Goal: Feedback & Contribution: Leave review/rating

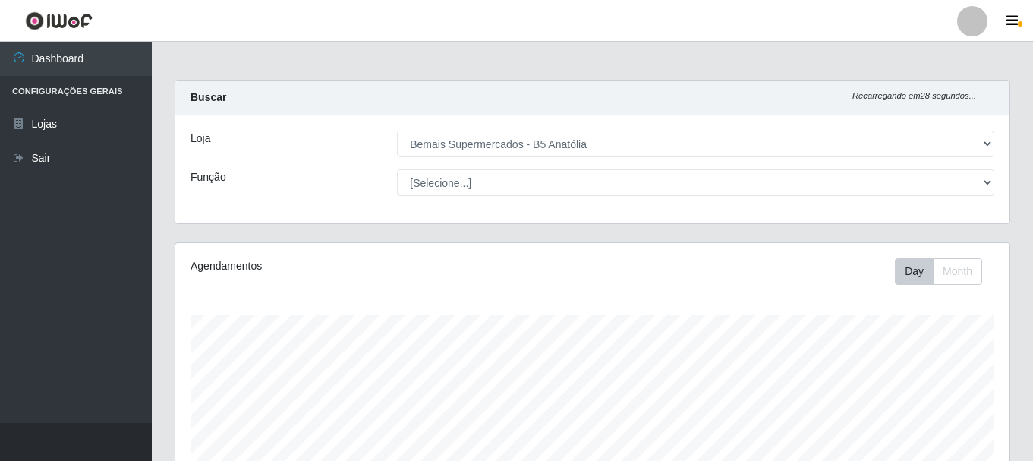
select select "405"
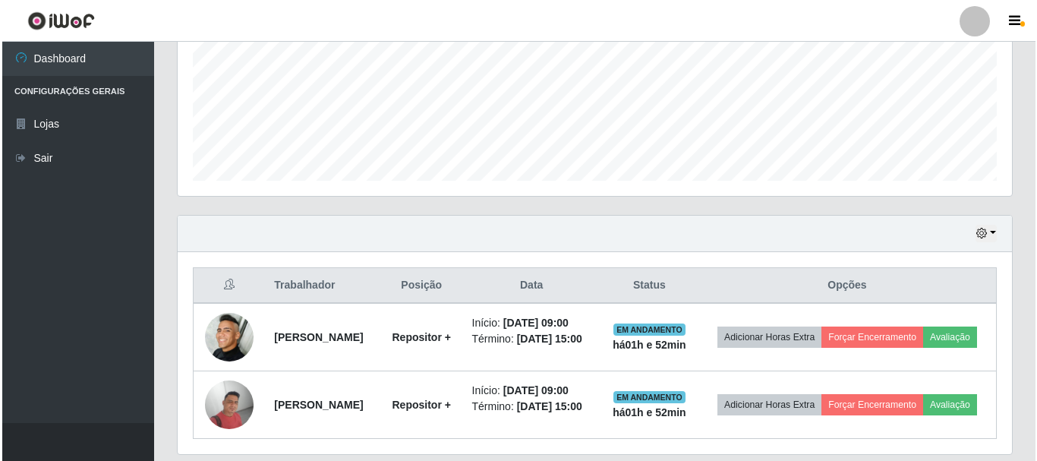
scroll to position [412, 0]
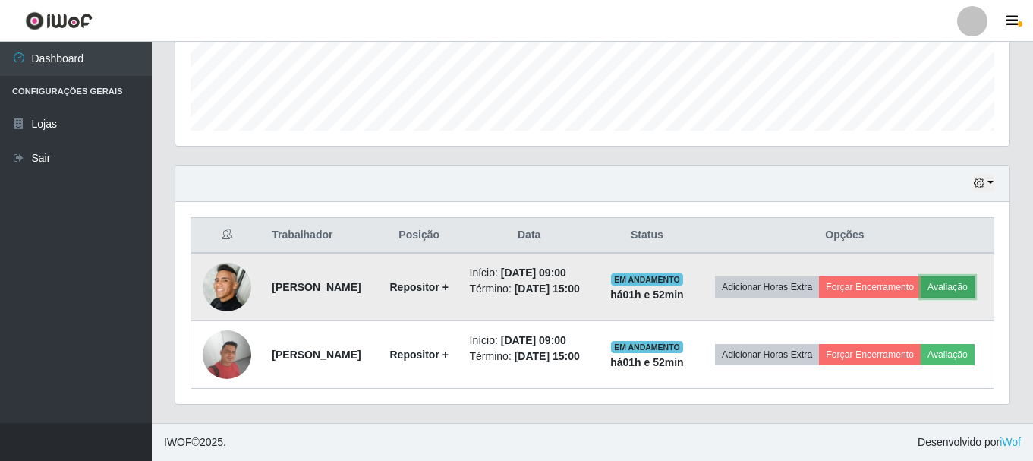
click at [974, 279] on button "Avaliação" at bounding box center [948, 286] width 54 height 21
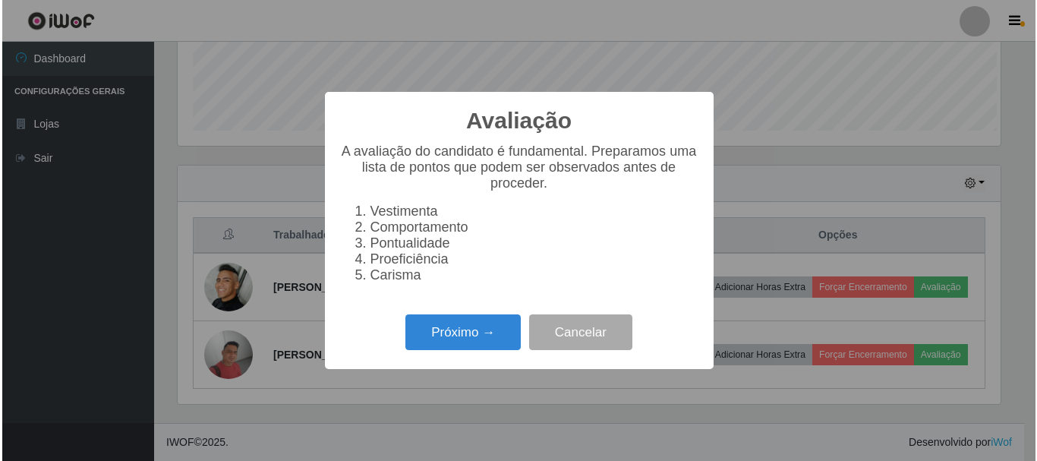
scroll to position [315, 826]
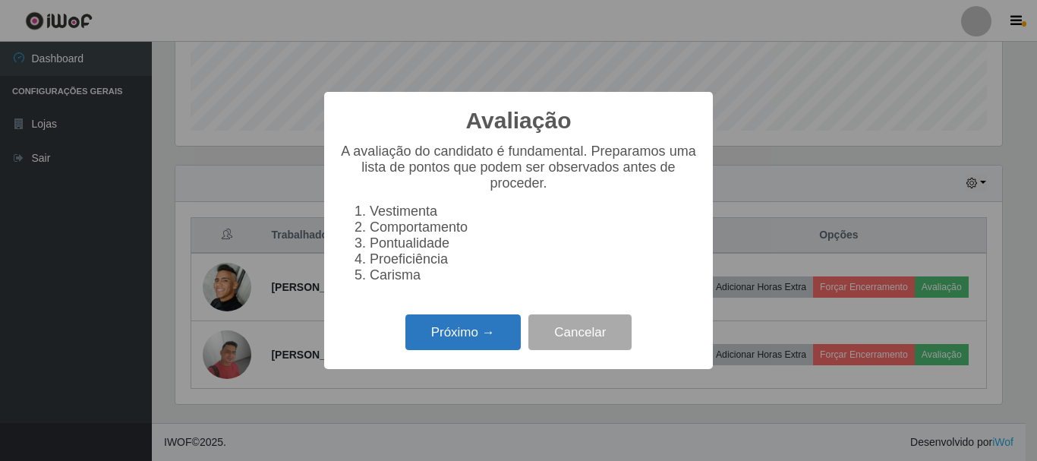
click at [408, 337] on button "Próximo →" at bounding box center [462, 332] width 115 height 36
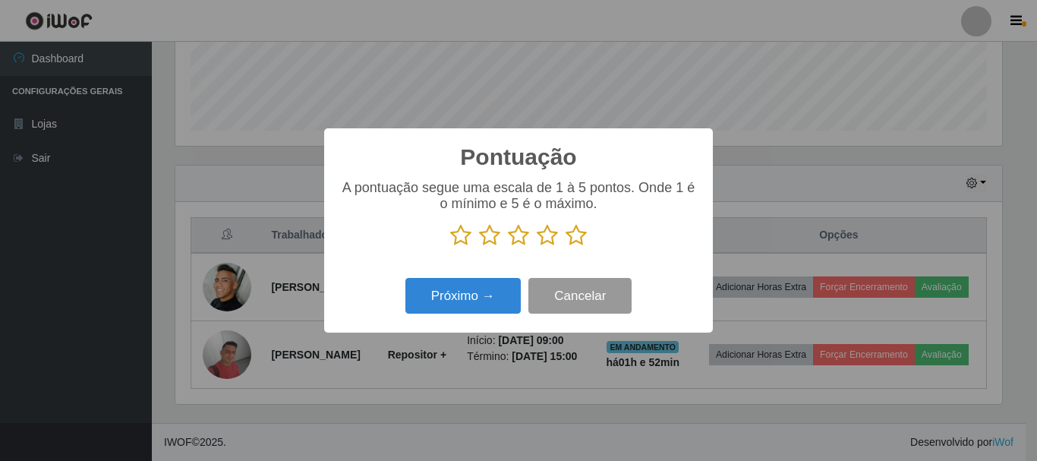
scroll to position [758615, 758103]
click at [577, 250] on div "A pontuação segue uma escala de 1 à 5 pontos. Onde 1 é o mínimo e 5 é o máximo." at bounding box center [518, 219] width 358 height 79
drag, startPoint x: 578, startPoint y: 238, endPoint x: 572, endPoint y: 250, distance: 12.6
click at [578, 241] on icon at bounding box center [575, 235] width 21 height 23
click at [565, 247] on input "radio" at bounding box center [565, 247] width 0 height 0
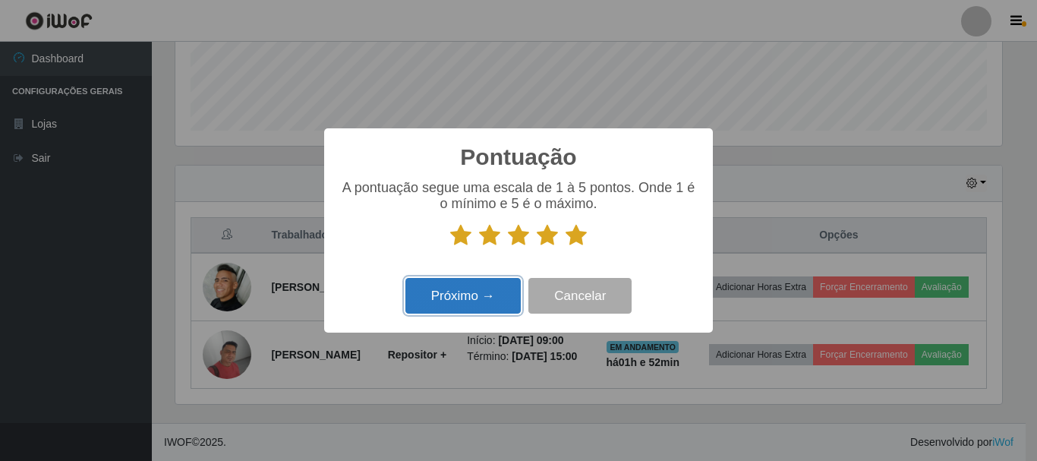
click at [480, 294] on button "Próximo →" at bounding box center [462, 296] width 115 height 36
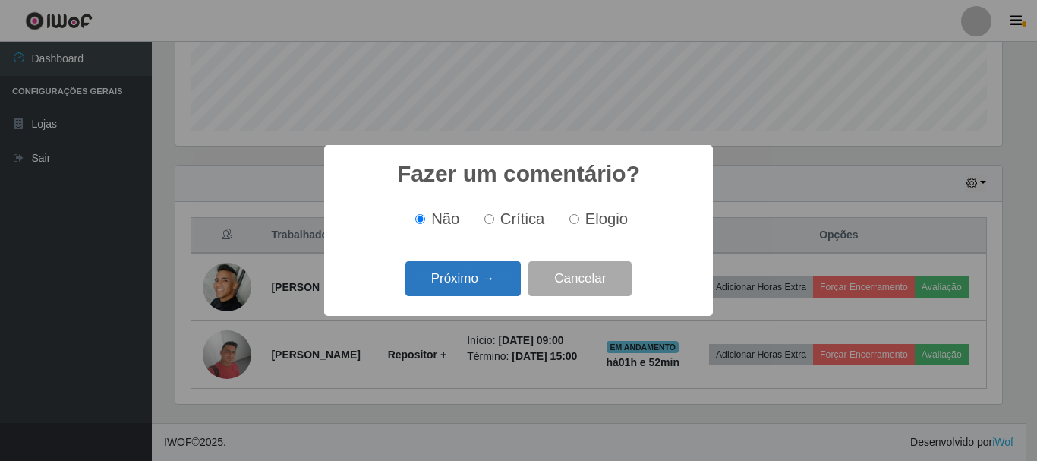
click at [483, 294] on button "Próximo →" at bounding box center [462, 279] width 115 height 36
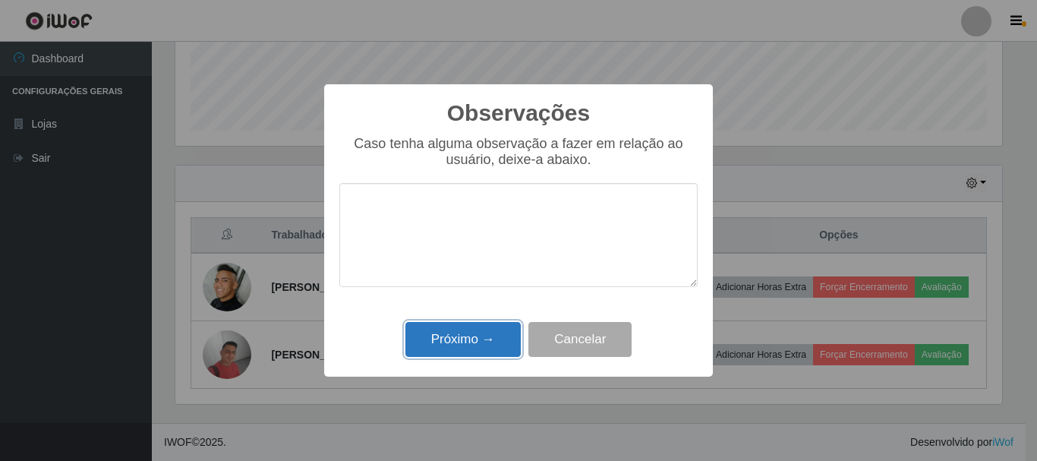
click at [479, 326] on button "Próximo →" at bounding box center [462, 340] width 115 height 36
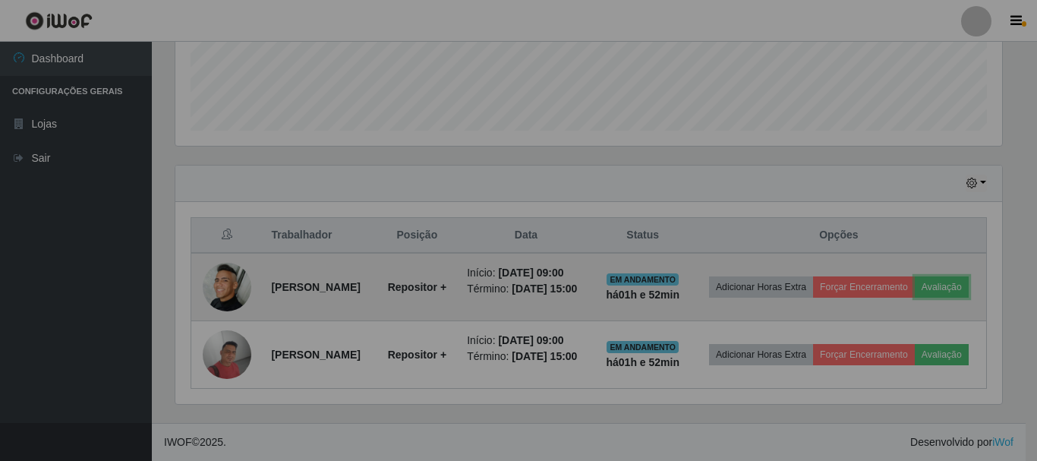
scroll to position [315, 834]
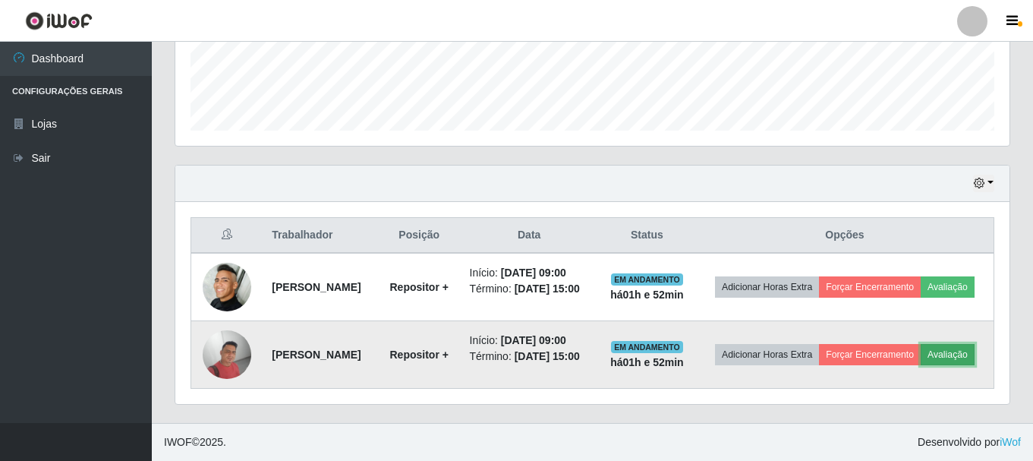
click at [965, 351] on button "Avaliação" at bounding box center [948, 354] width 54 height 21
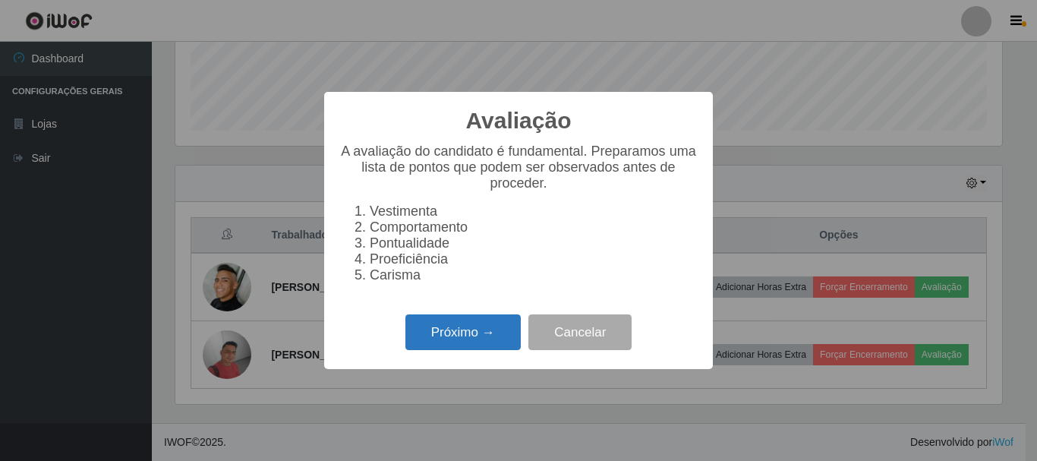
click at [485, 341] on button "Próximo →" at bounding box center [462, 332] width 115 height 36
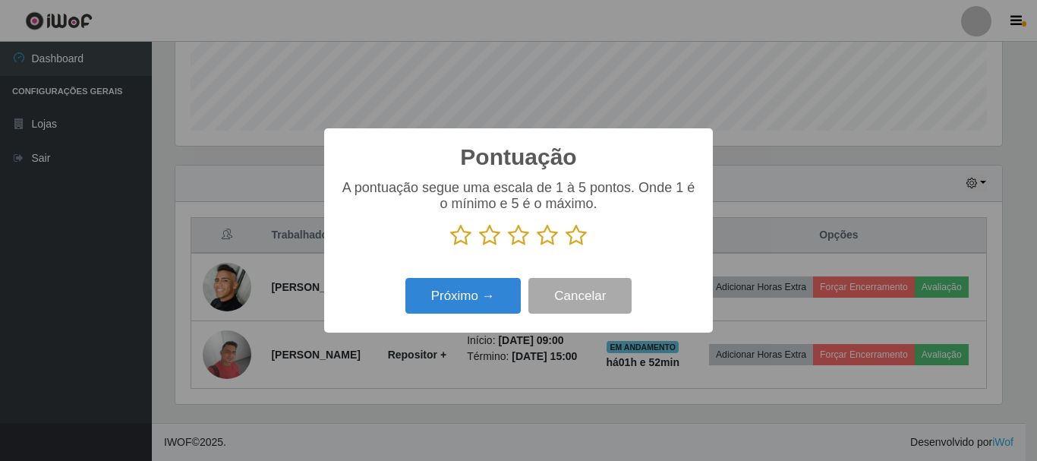
click at [582, 244] on icon at bounding box center [575, 235] width 21 height 23
click at [565, 247] on input "radio" at bounding box center [565, 247] width 0 height 0
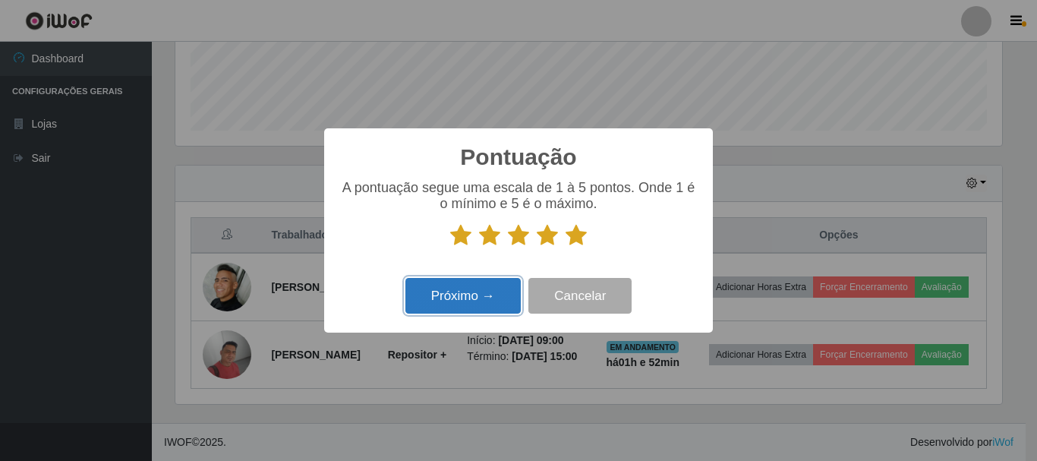
click at [474, 296] on button "Próximo →" at bounding box center [462, 296] width 115 height 36
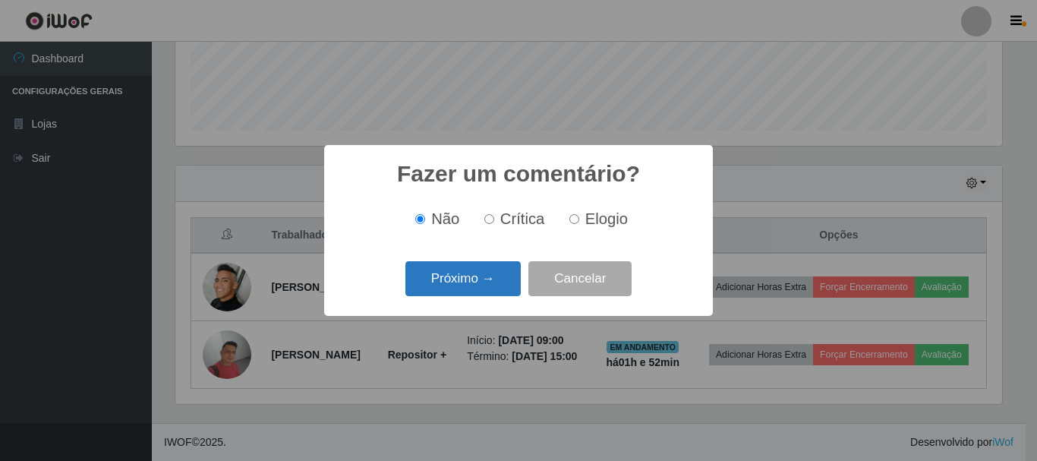
click at [502, 282] on button "Próximo →" at bounding box center [462, 279] width 115 height 36
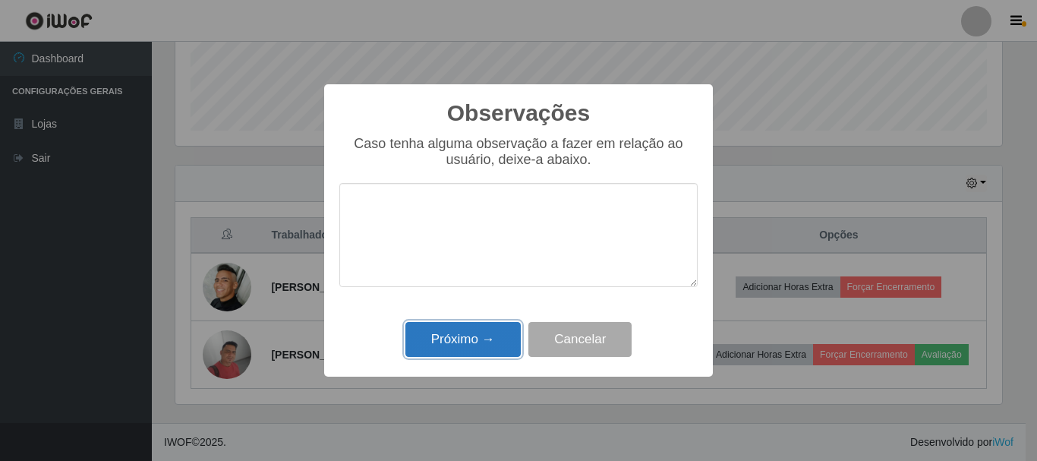
click at [484, 348] on button "Próximo →" at bounding box center [462, 340] width 115 height 36
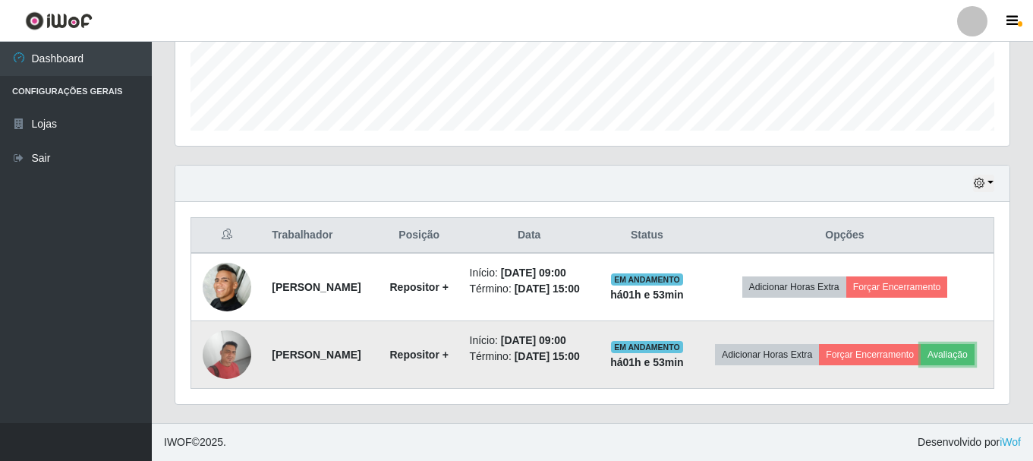
scroll to position [315, 834]
